Goal: Task Accomplishment & Management: Manage account settings

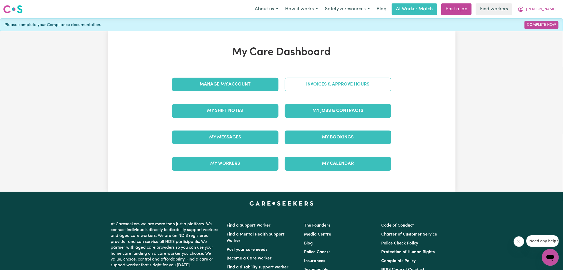
click at [313, 85] on link "Invoices & Approve Hours" at bounding box center [338, 85] width 106 height 14
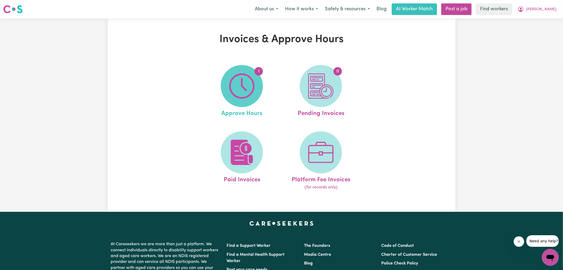
click at [238, 85] on img at bounding box center [241, 85] width 25 height 25
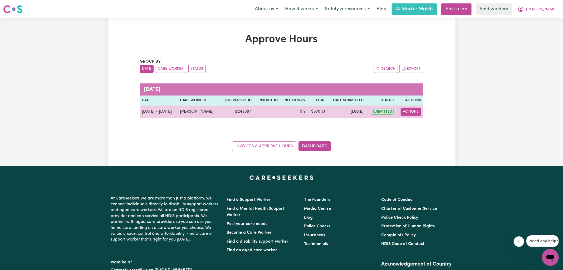
click at [406, 112] on button "Actions" at bounding box center [410, 112] width 21 height 8
click at [406, 121] on span "View job report 243694" at bounding box center [408, 124] width 4 height 6
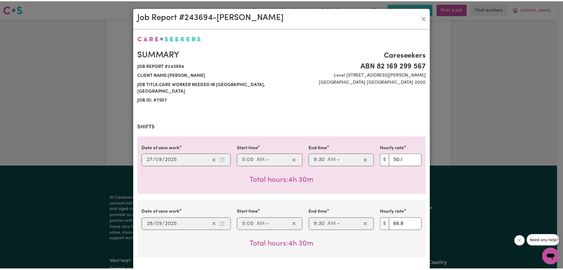
scroll to position [199, 0]
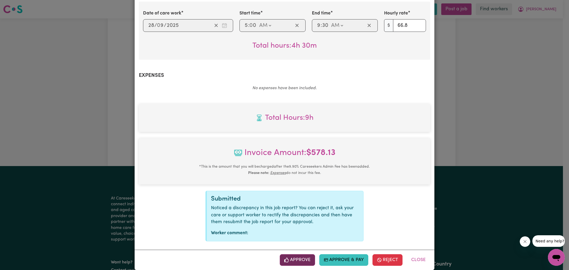
click at [294, 254] on button "Approve" at bounding box center [297, 260] width 35 height 12
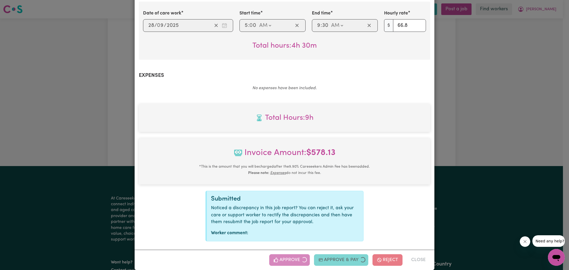
click at [479, 170] on div "Job Report # 243694 - [GEOGRAPHIC_DATA][PERSON_NAME] Summary Job report # 24369…" at bounding box center [284, 135] width 569 height 270
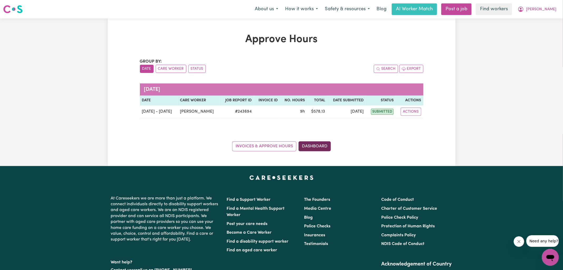
click at [311, 147] on link "Dashboard" at bounding box center [314, 146] width 32 height 10
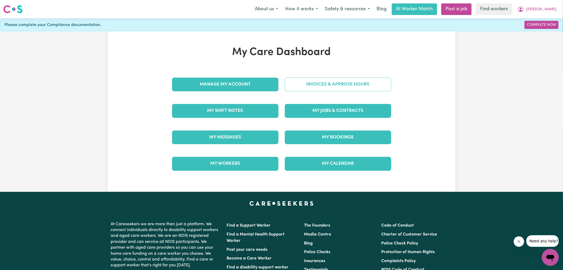
click at [319, 83] on link "Invoices & Approve Hours" at bounding box center [338, 85] width 106 height 14
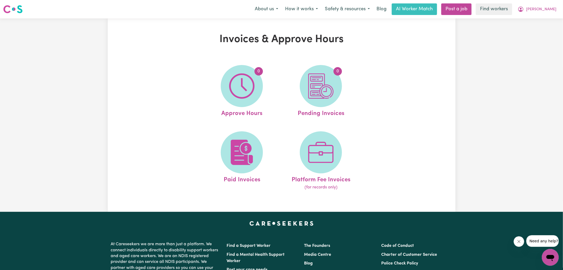
click at [319, 83] on img at bounding box center [320, 85] width 25 height 25
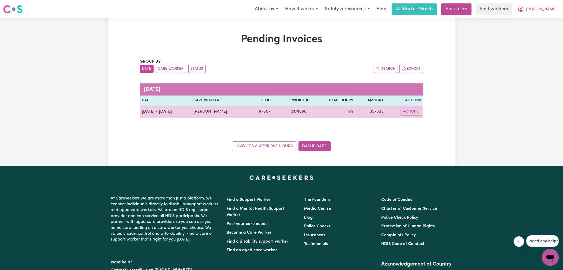
click at [292, 113] on span "# 174696" at bounding box center [299, 111] width 22 height 6
copy span "174696"
click at [377, 112] on td "$ 578.13" at bounding box center [370, 112] width 31 height 13
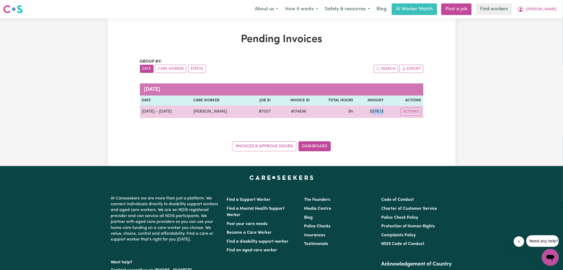
copy td "578.13"
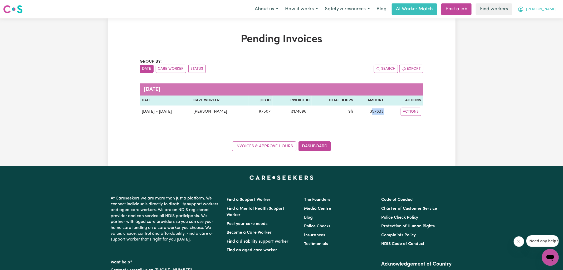
click at [538, 11] on button "[PERSON_NAME]" at bounding box center [537, 9] width 46 height 11
click at [538, 28] on link "Logout" at bounding box center [539, 30] width 42 height 10
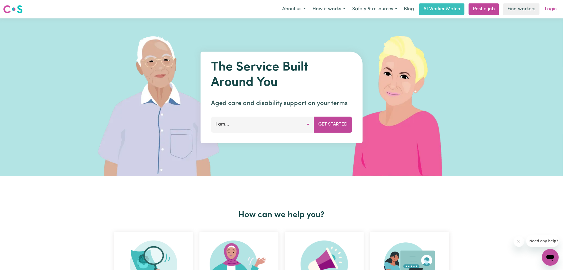
click at [546, 13] on link "Login" at bounding box center [550, 9] width 18 height 12
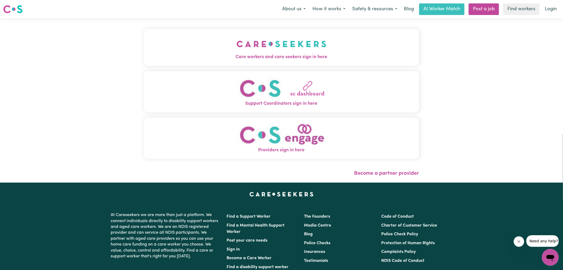
click at [212, 56] on span "Care workers and care seekers sign in here" at bounding box center [281, 57] width 275 height 7
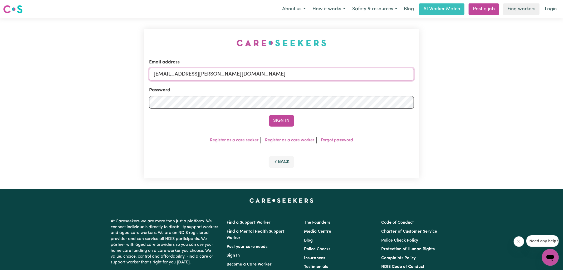
drag, startPoint x: 180, startPoint y: 73, endPoint x: 442, endPoint y: 82, distance: 262.3
click at [442, 82] on div "Email address [EMAIL_ADDRESS][PERSON_NAME][DOMAIN_NAME] Password Sign In Regist…" at bounding box center [281, 103] width 563 height 171
type input "[EMAIL_ADDRESS][DOMAIN_NAME]"
click at [269, 115] on button "Sign In" at bounding box center [281, 121] width 25 height 12
